Goal: Task Accomplishment & Management: Manage account settings

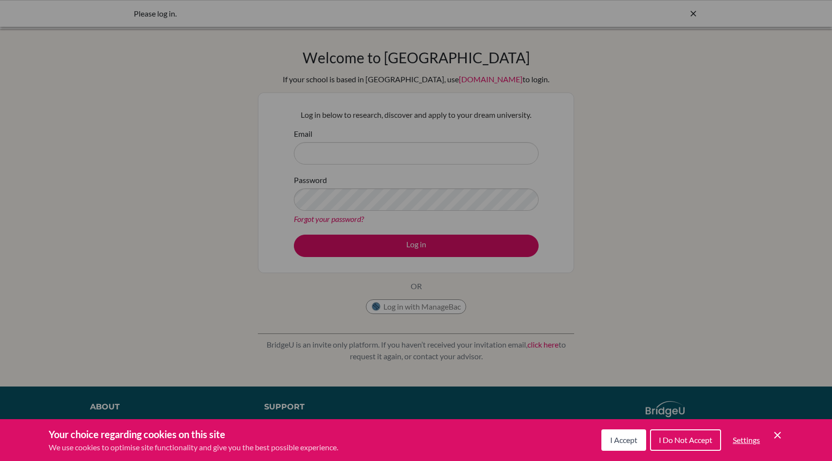
click at [624, 439] on span "I Accept" at bounding box center [623, 439] width 27 height 9
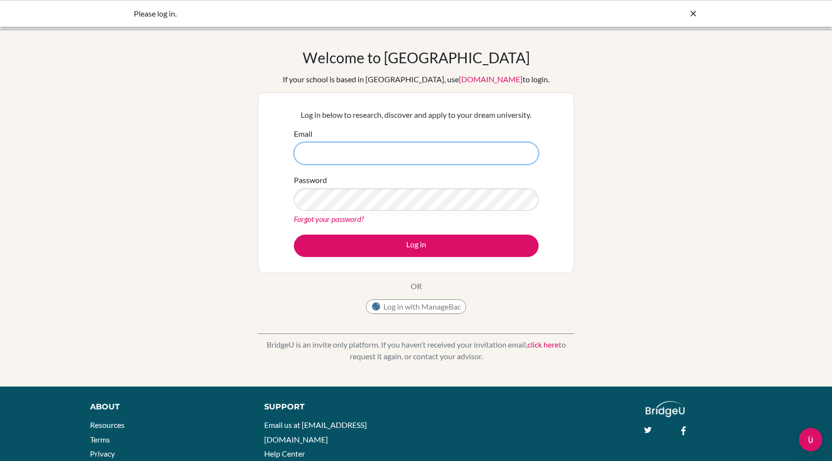
click at [447, 156] on input "Email" at bounding box center [416, 153] width 245 height 22
type input "[EMAIL_ADDRESS][DOMAIN_NAME]"
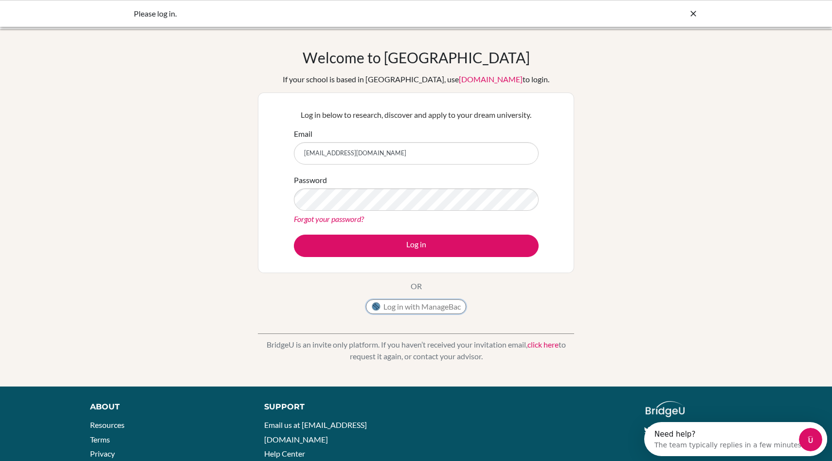
click at [401, 305] on button "Log in with ManageBac" at bounding box center [416, 306] width 100 height 15
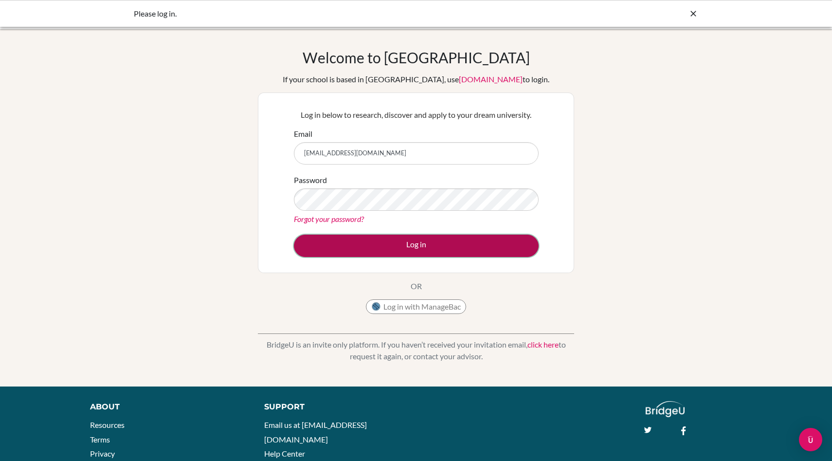
click at [411, 247] on button "Log in" at bounding box center [416, 246] width 245 height 22
